Goal: Ask a question

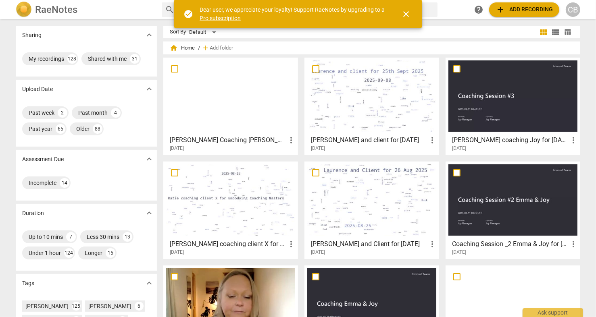
click at [405, 14] on span "close" at bounding box center [406, 14] width 10 height 10
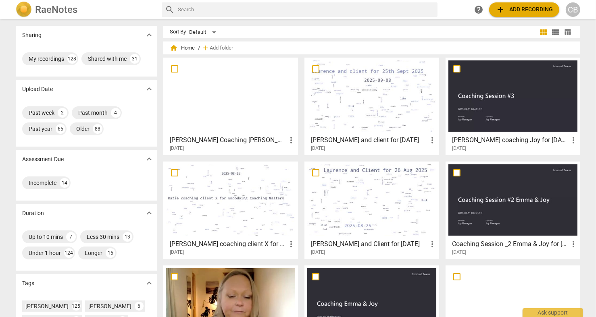
click at [344, 11] on input "text" at bounding box center [306, 9] width 256 height 13
type input "[PERSON_NAME]"
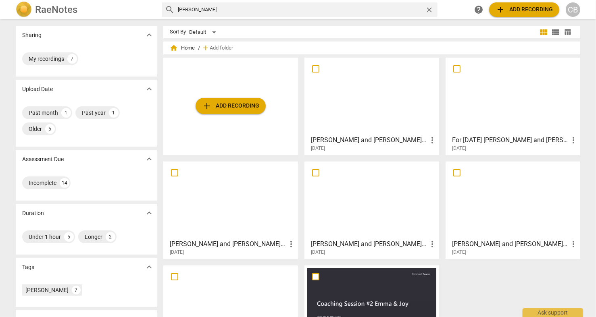
scroll to position [52, 0]
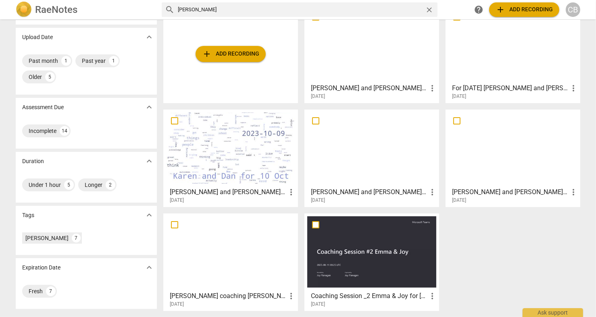
click at [362, 72] on div at bounding box center [371, 43] width 129 height 71
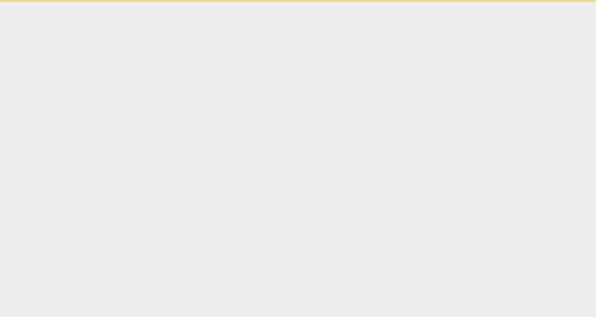
click at [362, 2] on html "Ask support" at bounding box center [298, 1] width 596 height 2
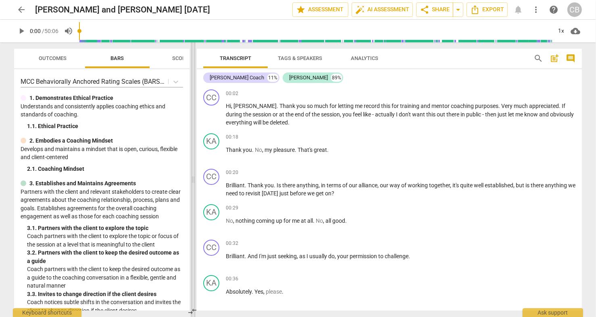
drag, startPoint x: 299, startPoint y: 181, endPoint x: 194, endPoint y: 179, distance: 105.2
click at [194, 179] on span at bounding box center [193, 179] width 5 height 275
